Goal: Contribute content

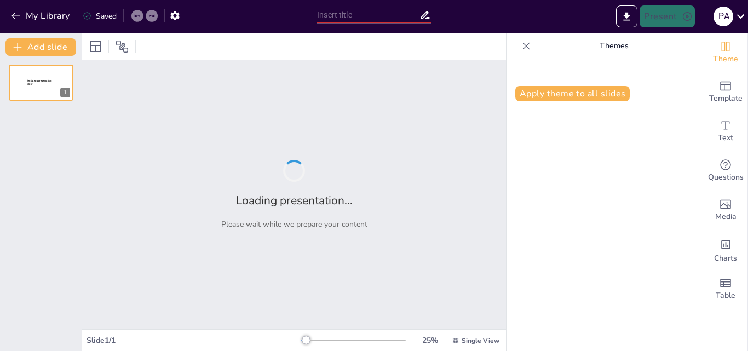
type input "Migración en EE.UU.: Enfoques y Propuestas de Diferentes Corrientes Políticas"
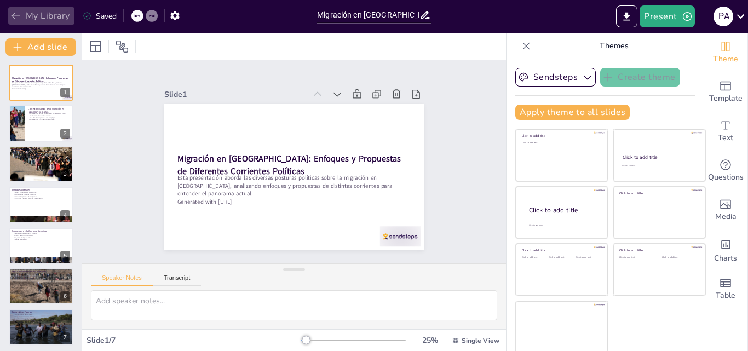
click at [13, 11] on icon "button" at bounding box center [15, 15] width 11 height 11
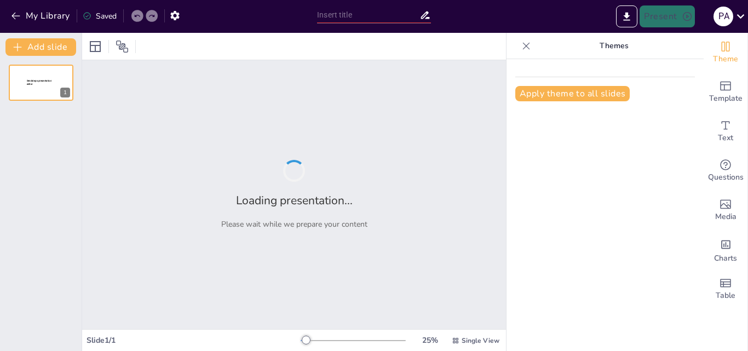
type input "Redes Sociales como Herramienta de Activismo en la Generación Z"
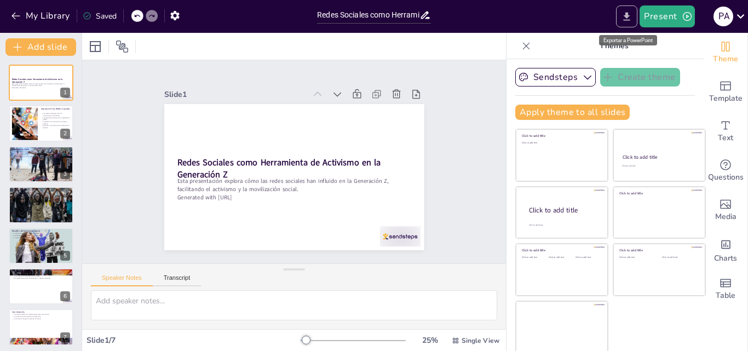
click at [626, 19] on icon "Export to PowerPoint" at bounding box center [626, 16] width 11 height 11
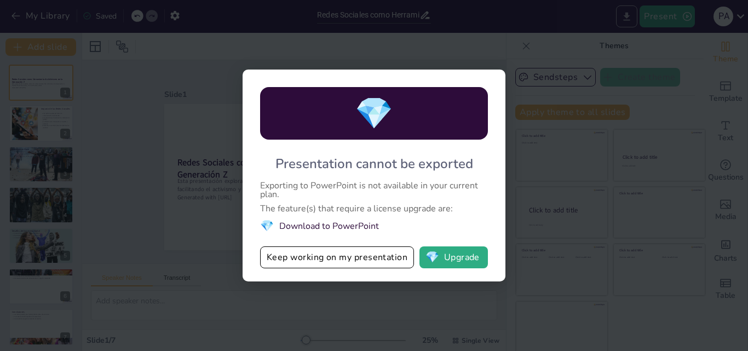
click at [626, 19] on div "💎 Presentation cannot be exported Exporting to PowerPoint is not available in y…" at bounding box center [374, 175] width 748 height 351
click at [366, 251] on button "Keep working on my presentation" at bounding box center [337, 257] width 154 height 22
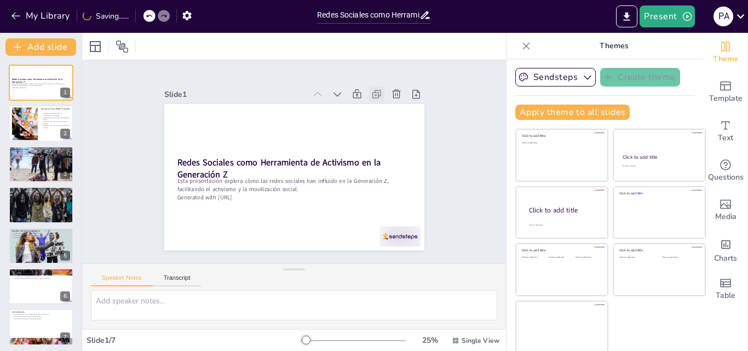
click at [382, 203] on icon at bounding box center [389, 210] width 14 height 14
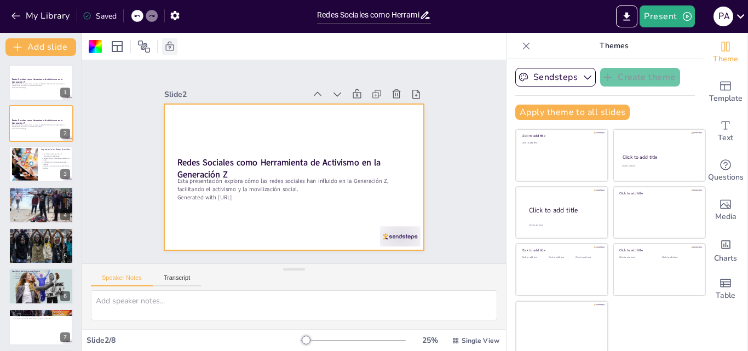
click at [171, 42] on icon at bounding box center [170, 45] width 8 height 9
click at [385, 57] on icon at bounding box center [378, 50] width 14 height 14
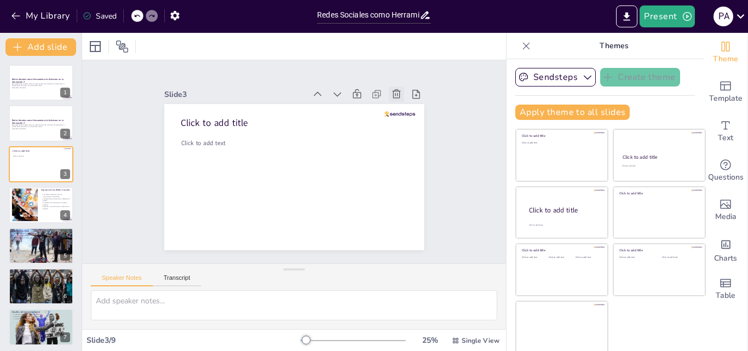
click at [408, 172] on icon at bounding box center [415, 179] width 15 height 15
type textarea "Lo ipsumdolo si ametconsect adipiscingelitse d eiusmo te inc utlab etdolore ma …"
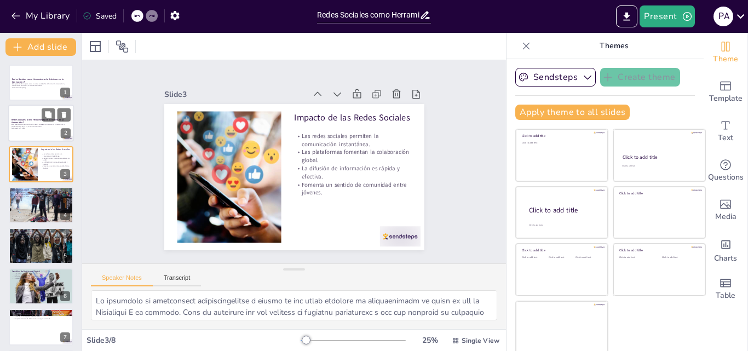
click at [26, 125] on p "Esta presentación explora cómo las redes sociales han influido en la Generación…" at bounding box center [40, 126] width 59 height 4
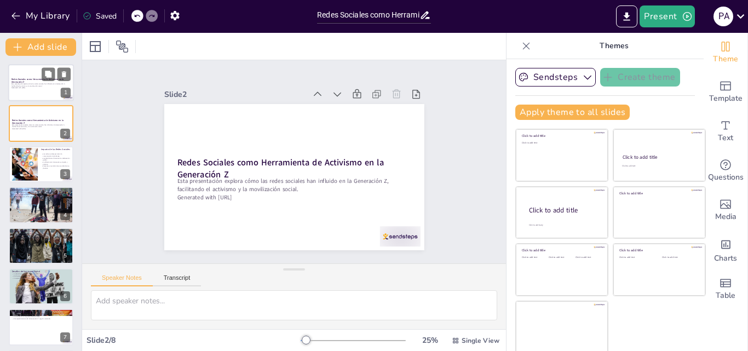
click at [32, 83] on p "Esta presentación explora cómo las redes sociales han influido en la Generación…" at bounding box center [40, 85] width 59 height 4
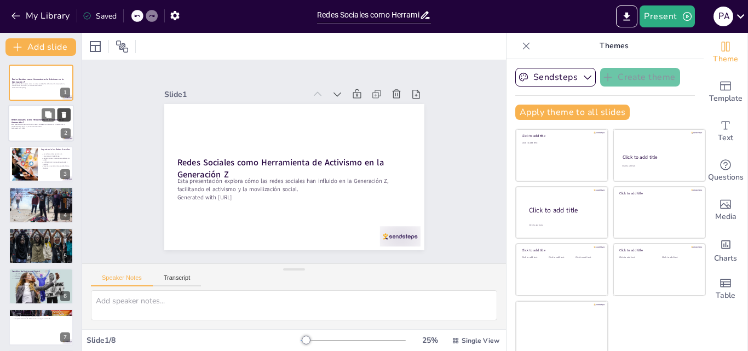
click at [62, 118] on icon at bounding box center [64, 115] width 8 height 8
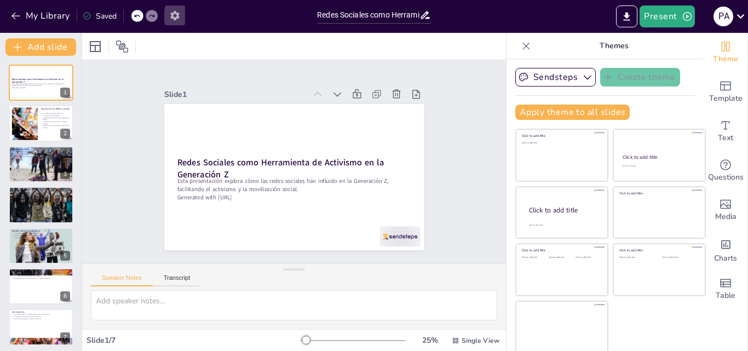
click at [170, 15] on icon "button" at bounding box center [174, 15] width 11 height 11
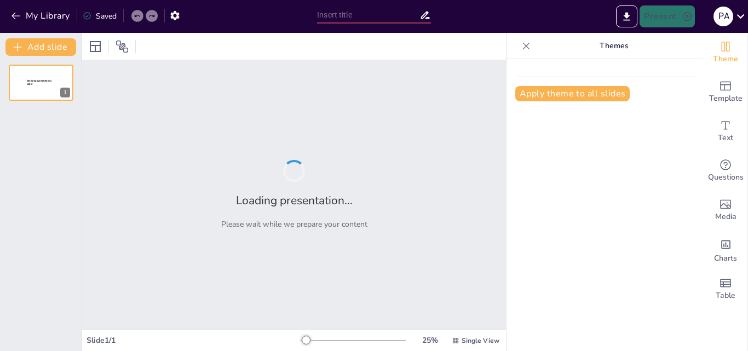
type input "Redes Sociales como Herramienta de Activismo en la Generación Z"
